Goal: Information Seeking & Learning: Check status

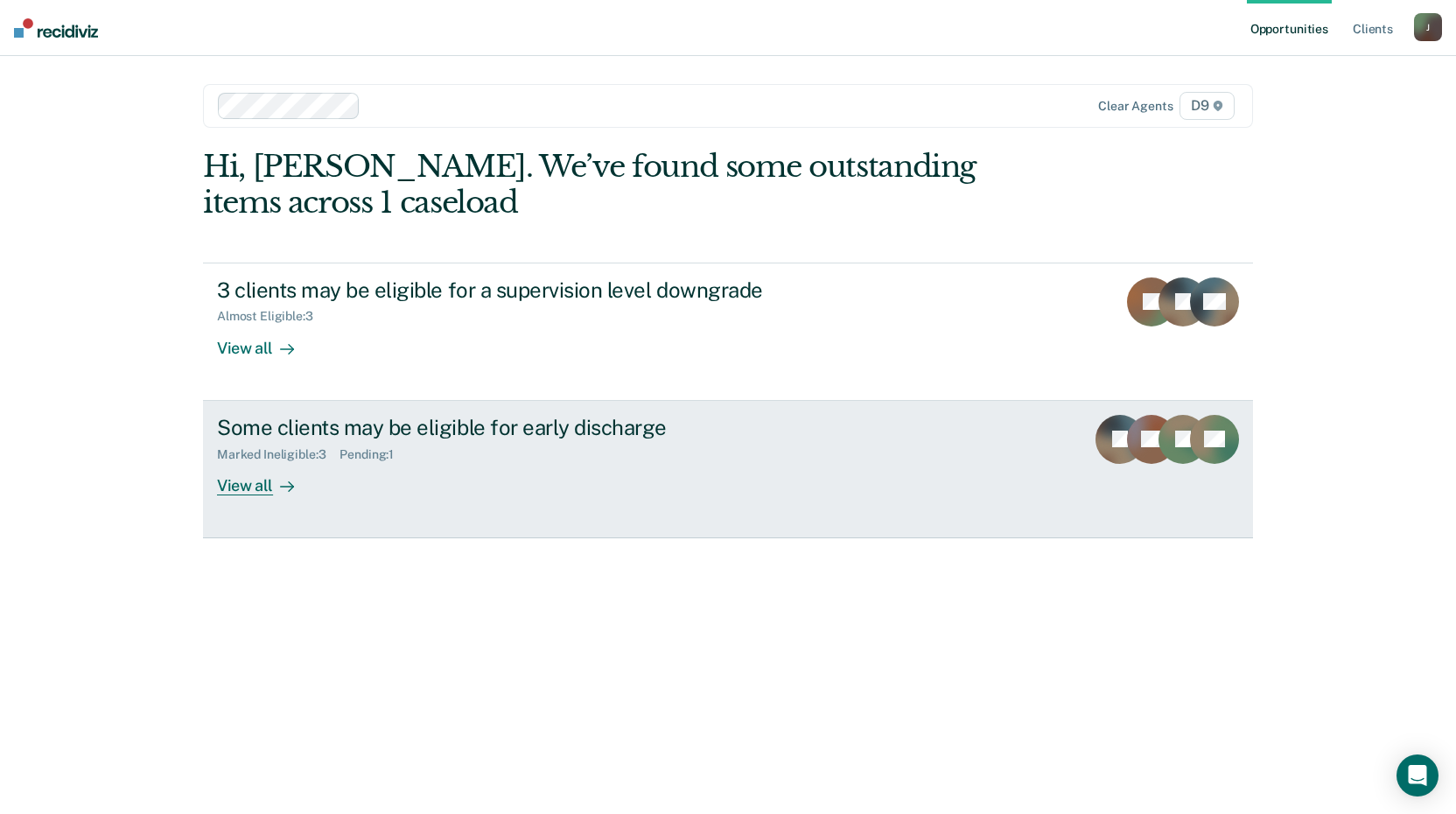
click at [246, 490] on div "View all" at bounding box center [266, 478] width 98 height 34
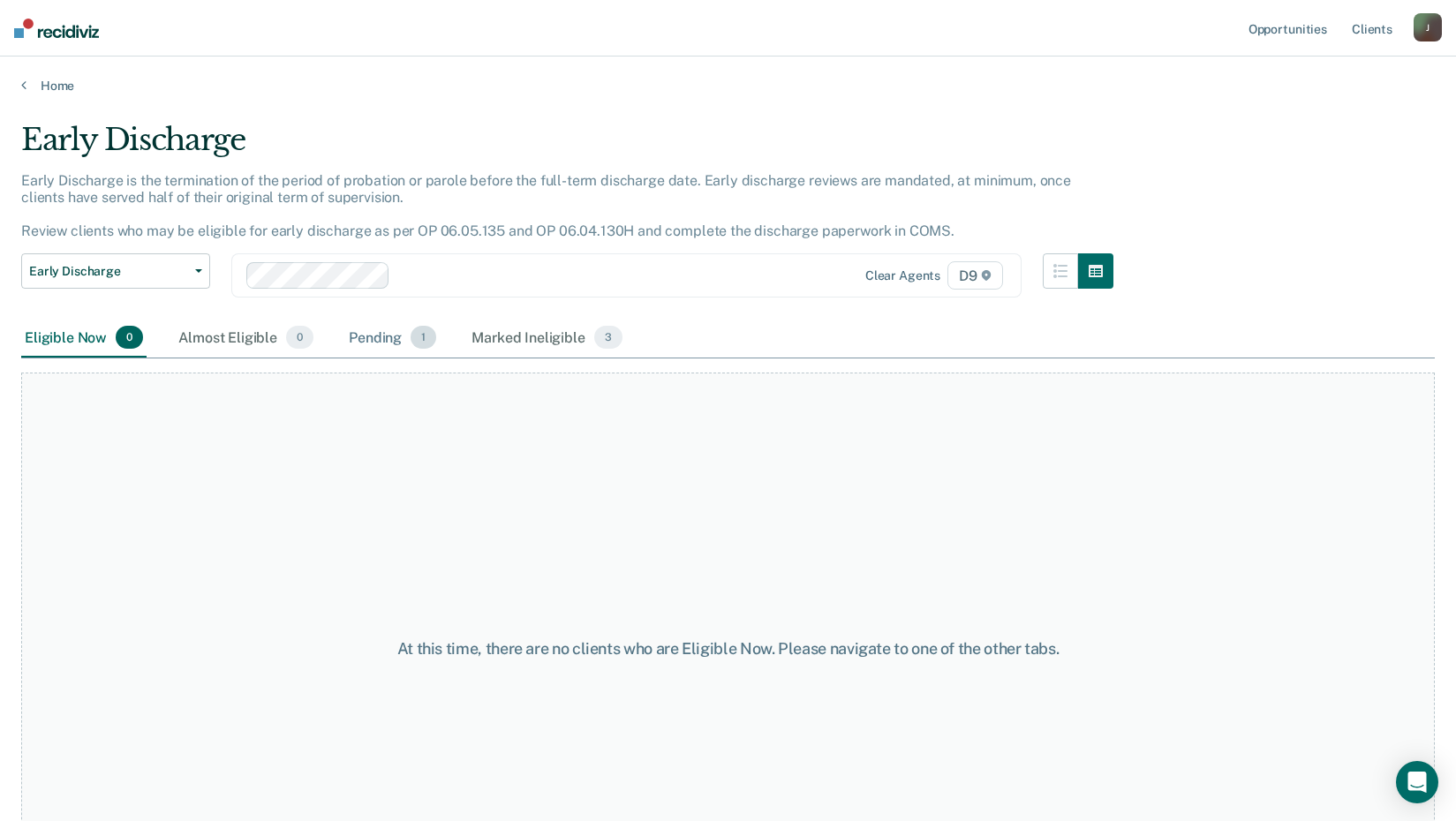
click at [380, 341] on div "Pending 1" at bounding box center [393, 338] width 95 height 39
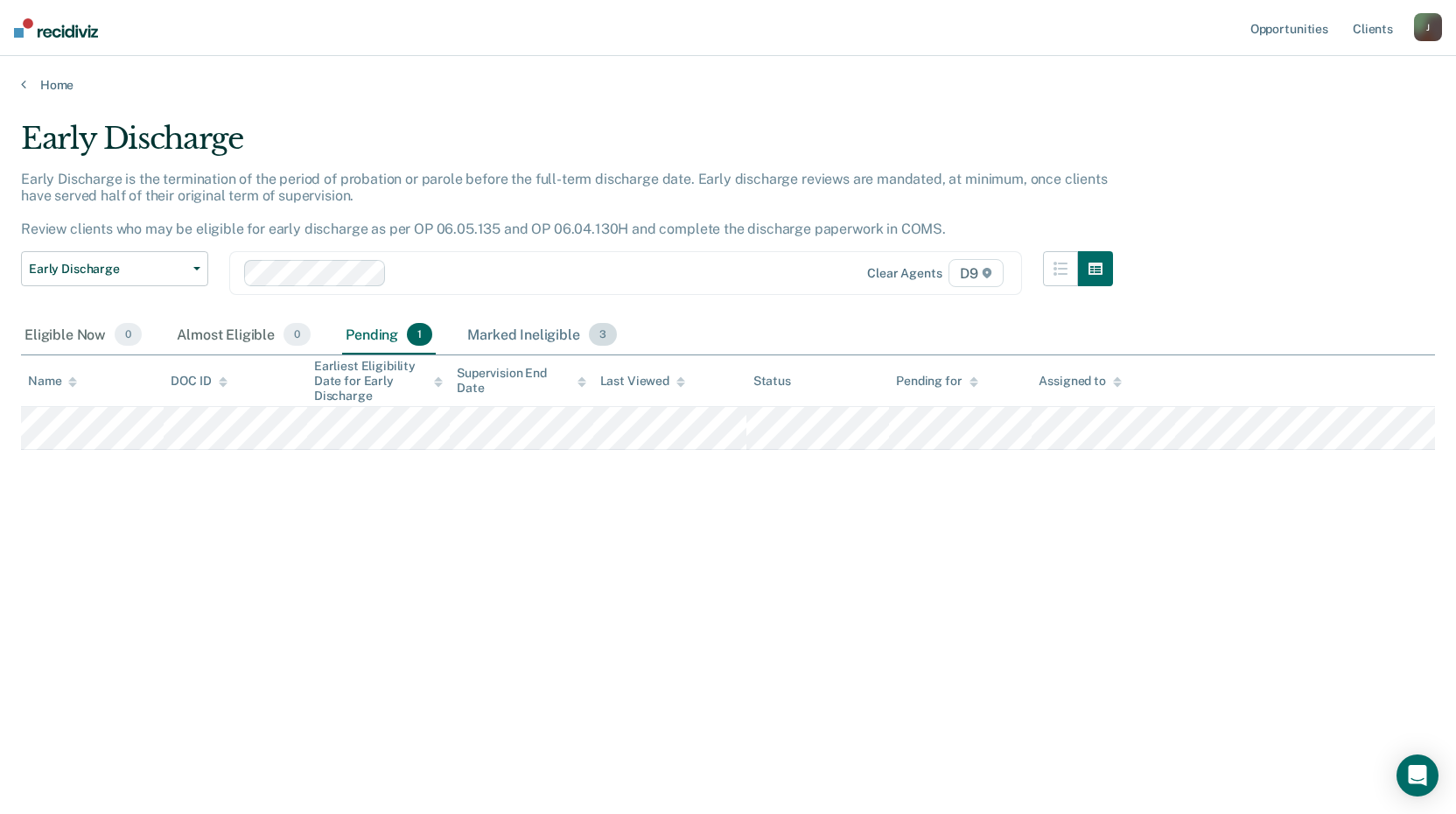
click at [512, 335] on div "Marked Ineligible 3" at bounding box center [541, 335] width 156 height 39
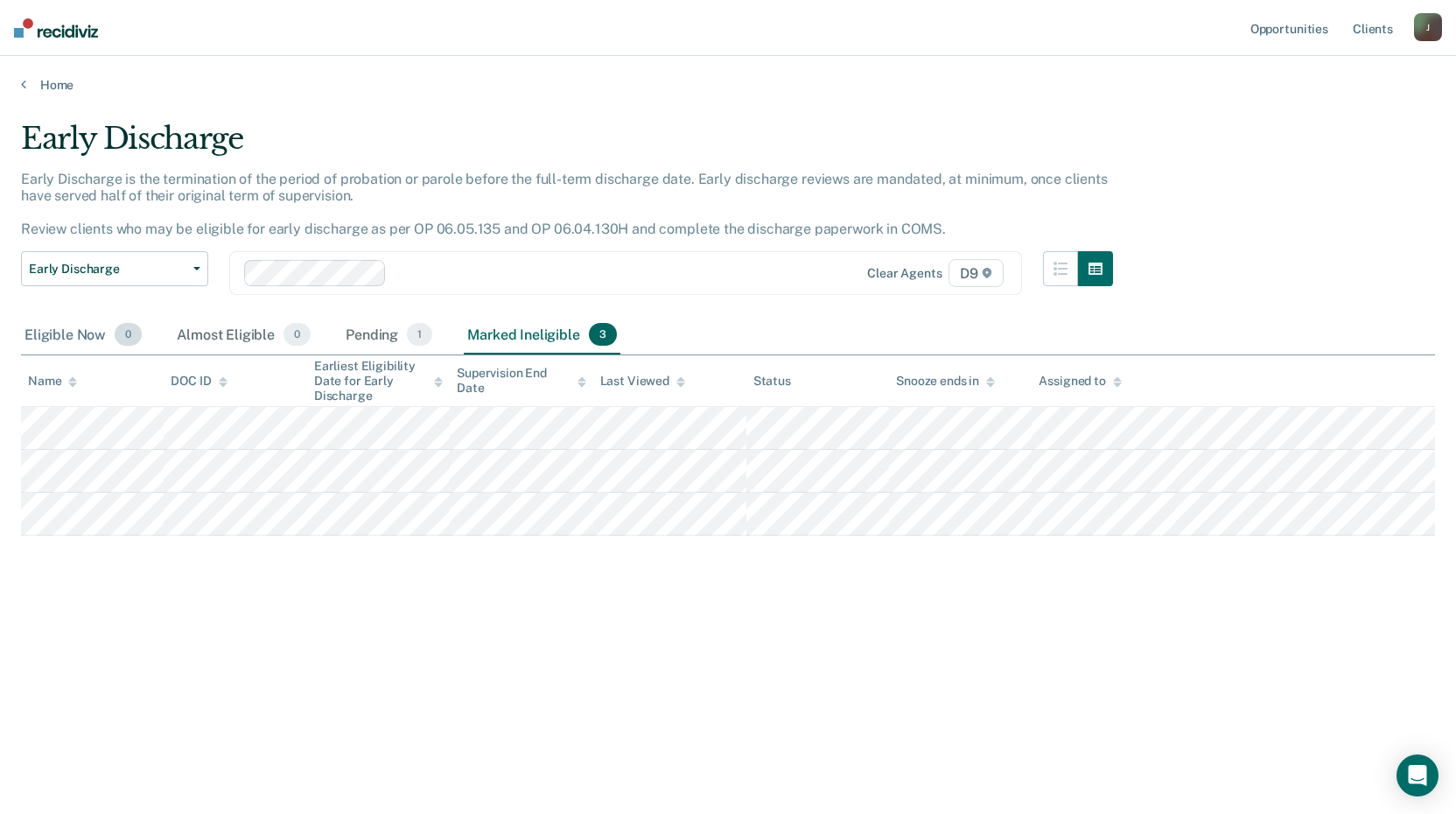
click at [84, 336] on div "Eligible Now 0" at bounding box center [83, 335] width 125 height 39
